Goal: Check status: Check status

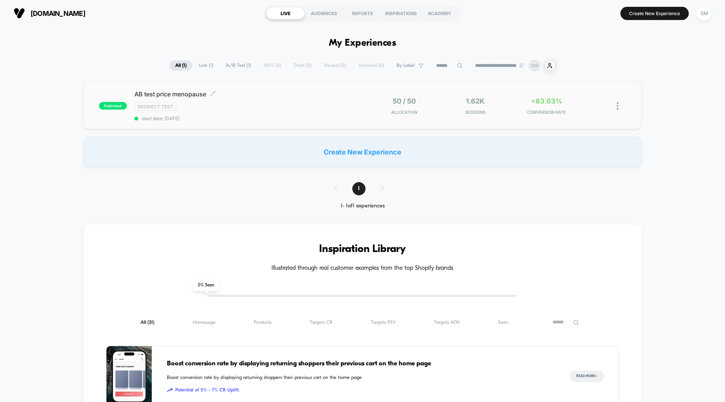
click at [179, 94] on span "AB test price menopause Click to edit experience details" at bounding box center [248, 94] width 228 height 8
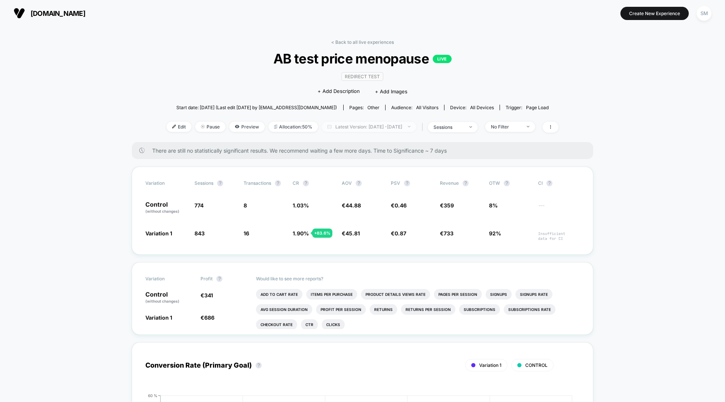
click at [332, 126] on span "Latest Version: [DATE] - [DATE]" at bounding box center [369, 127] width 94 height 10
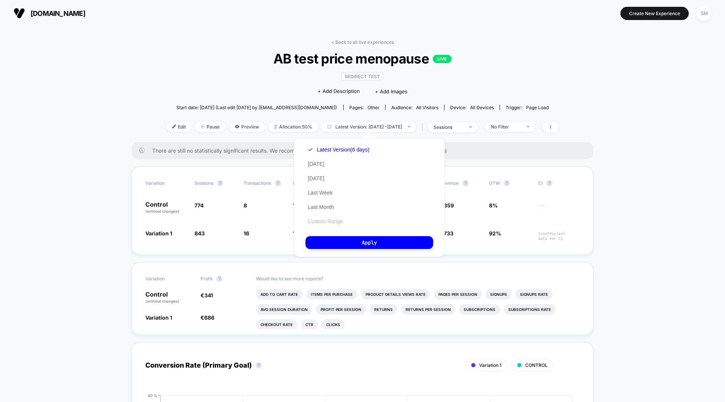
click at [330, 221] on button "Custom Range" at bounding box center [326, 221] width 40 height 7
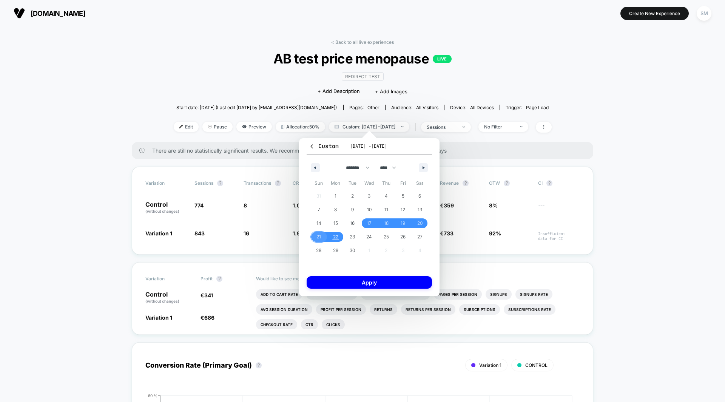
click at [320, 238] on span "21" at bounding box center [319, 237] width 5 height 14
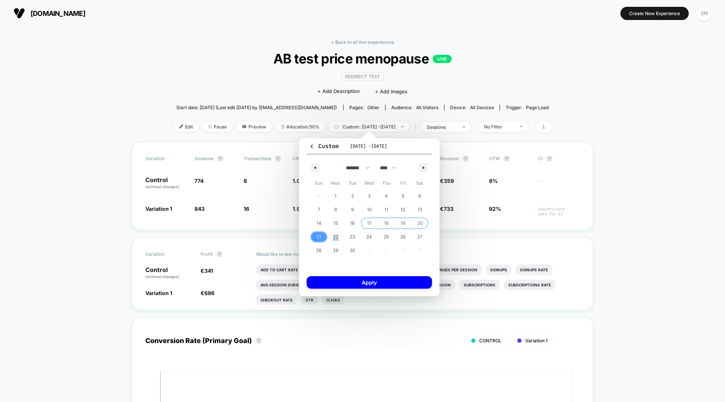
click at [371, 226] on span "17" at bounding box center [369, 223] width 5 height 14
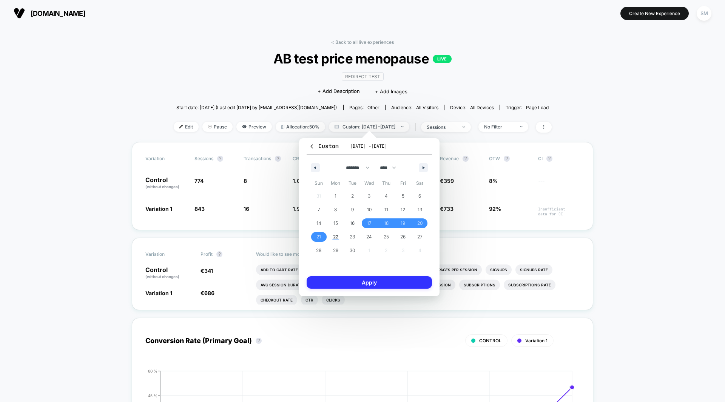
click at [362, 278] on button "Apply" at bounding box center [369, 282] width 125 height 12
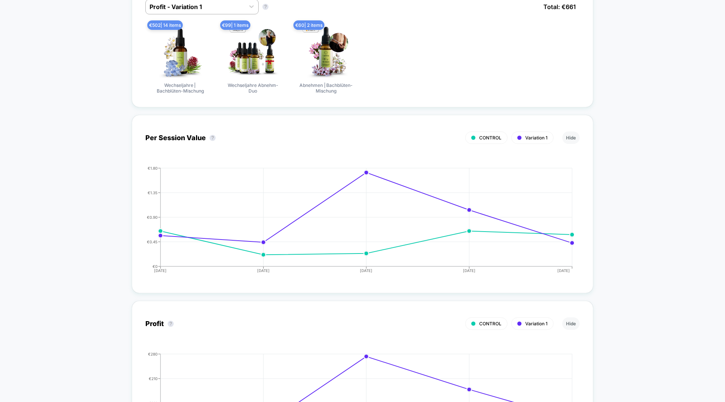
scroll to position [518, 0]
click at [637, 300] on div "< Back to all live experiences AB test price menopause LIVE Redirect Test Click…" at bounding box center [362, 294] width 725 height 1572
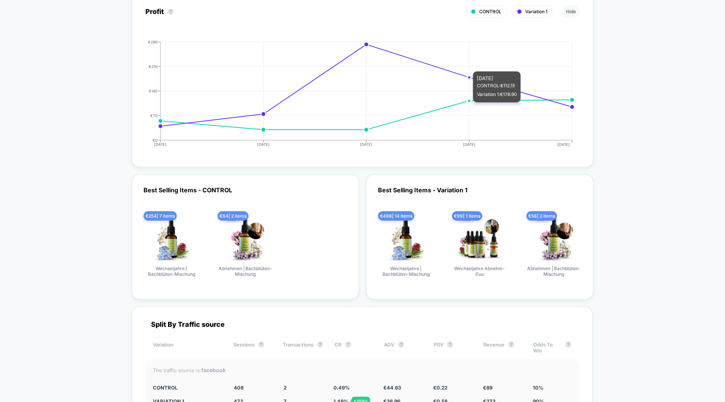
scroll to position [886, 0]
